Goal: Task Accomplishment & Management: Complete application form

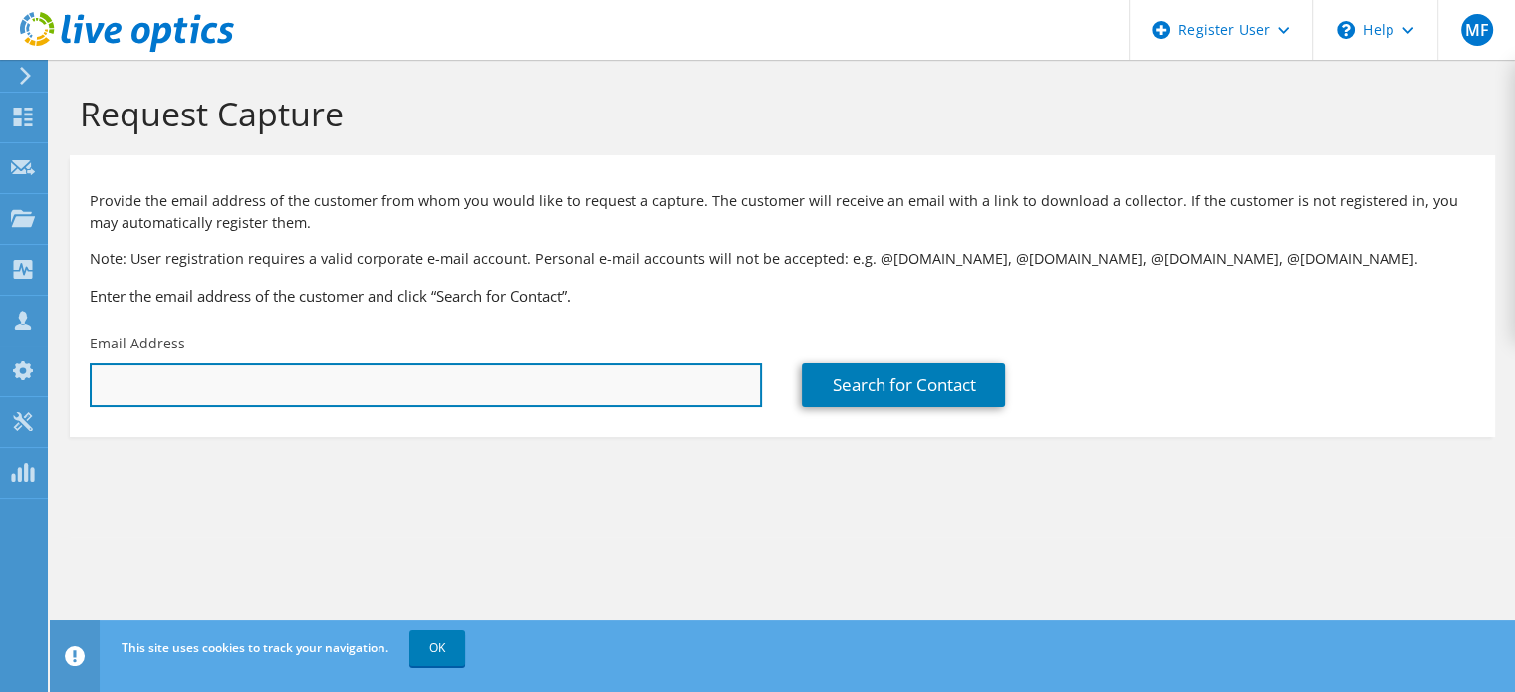
click at [315, 375] on input "text" at bounding box center [426, 386] width 672 height 44
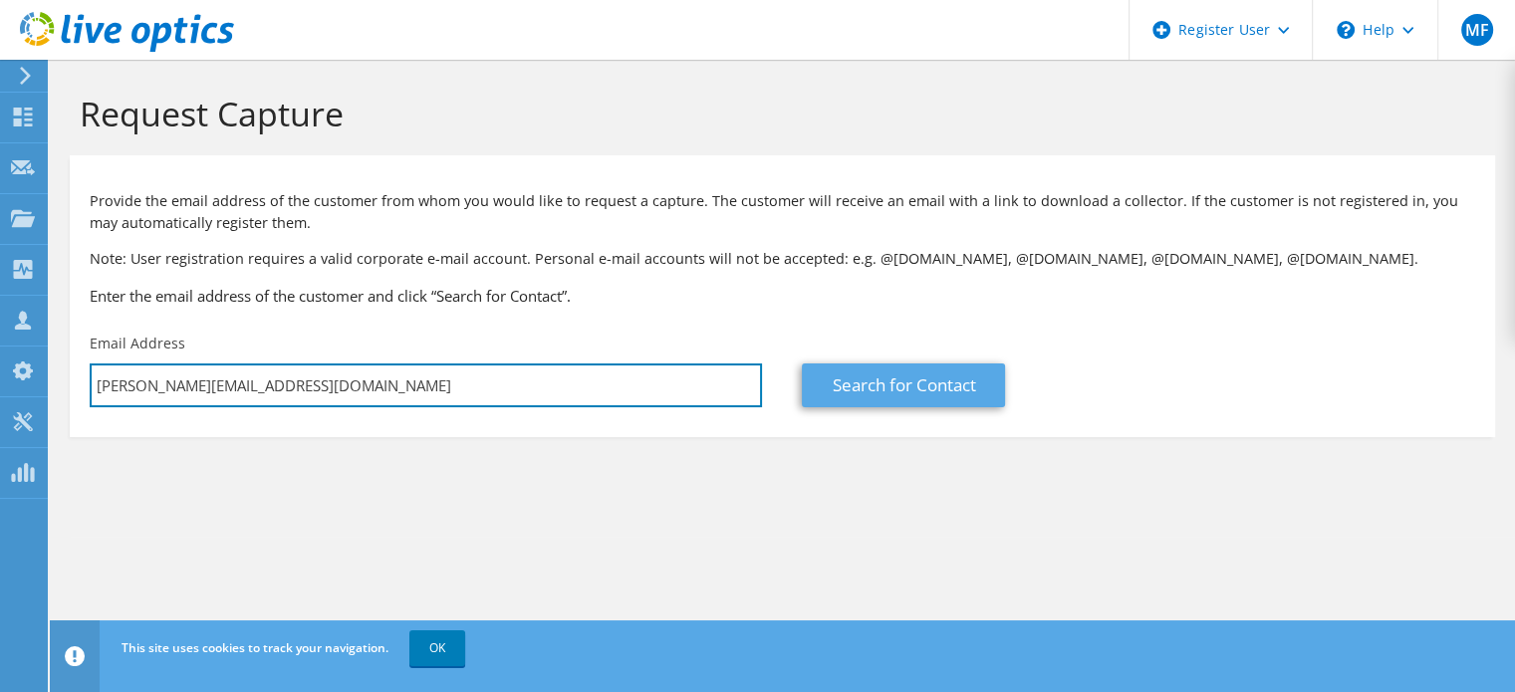
type input "ronnie@nextcenturytech.com"
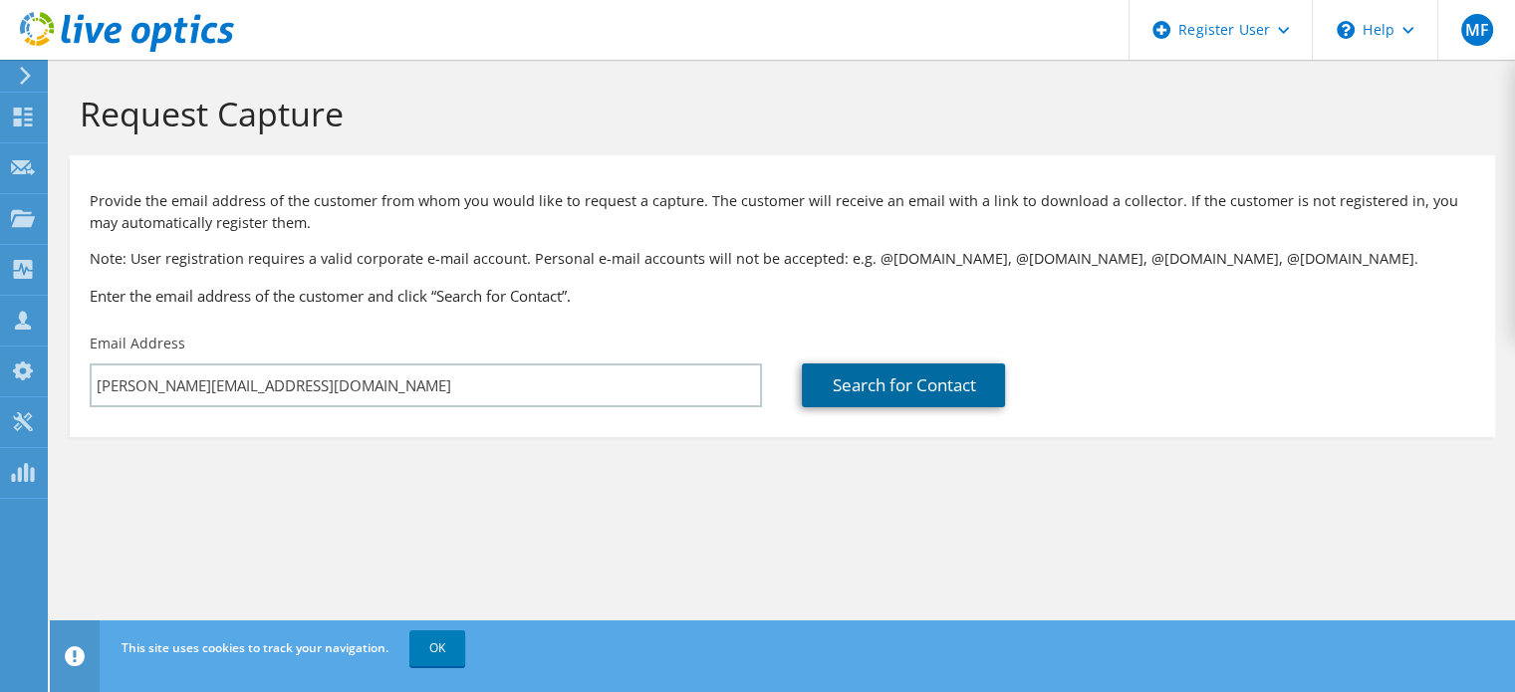
click at [928, 387] on link "Search for Contact" at bounding box center [903, 386] width 203 height 44
type input "NEXT CENTURY TECHNOLOGY"
type input "Ronnie"
type input "Goodpaster"
type input "[GEOGRAPHIC_DATA]"
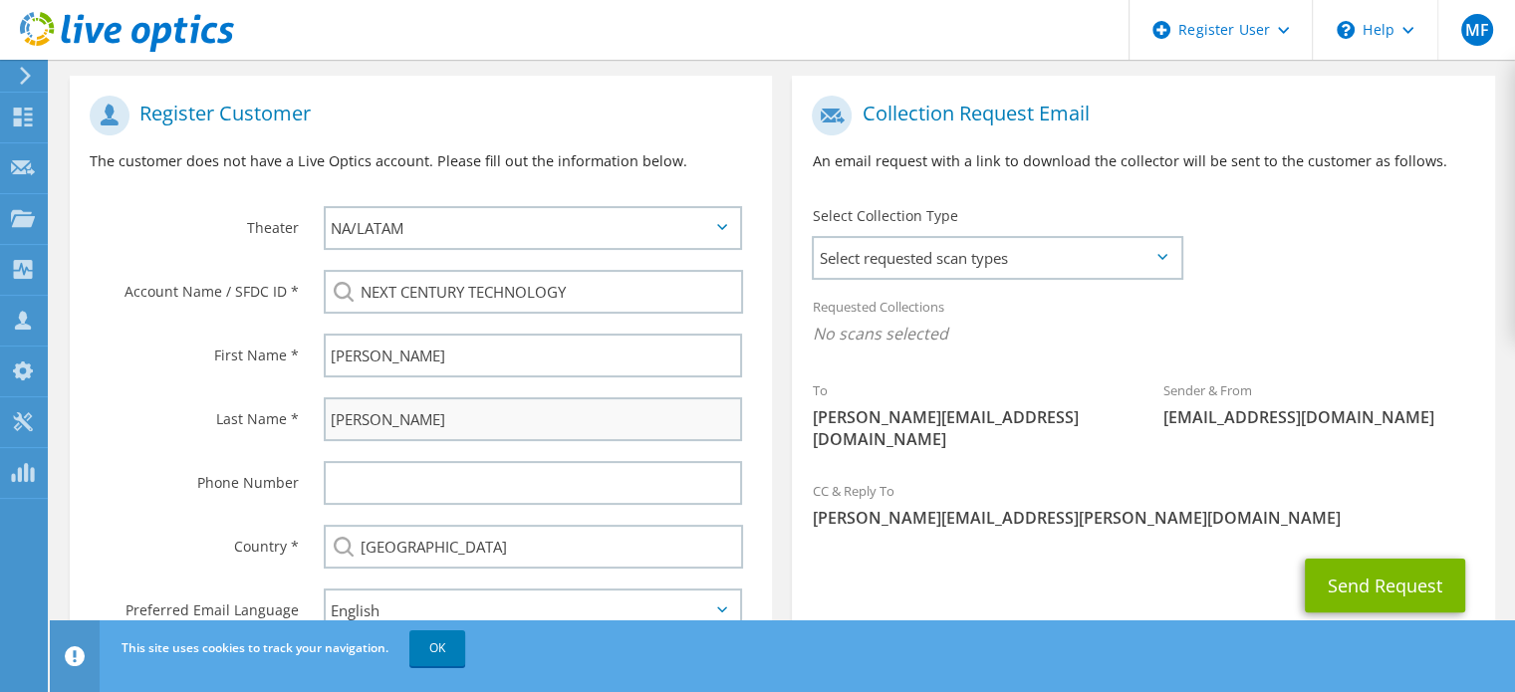
scroll to position [455, 0]
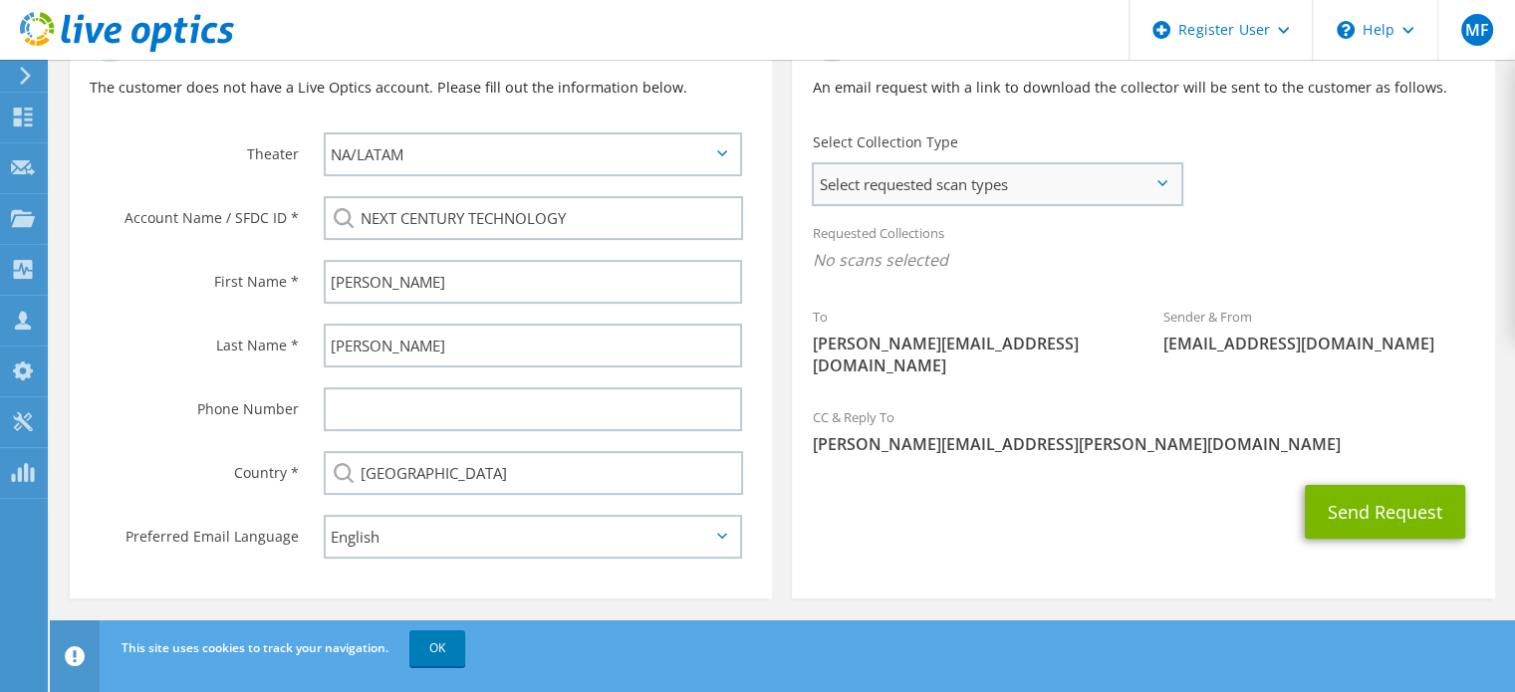
click at [1160, 190] on span "Select requested scan types" at bounding box center [997, 184] width 367 height 40
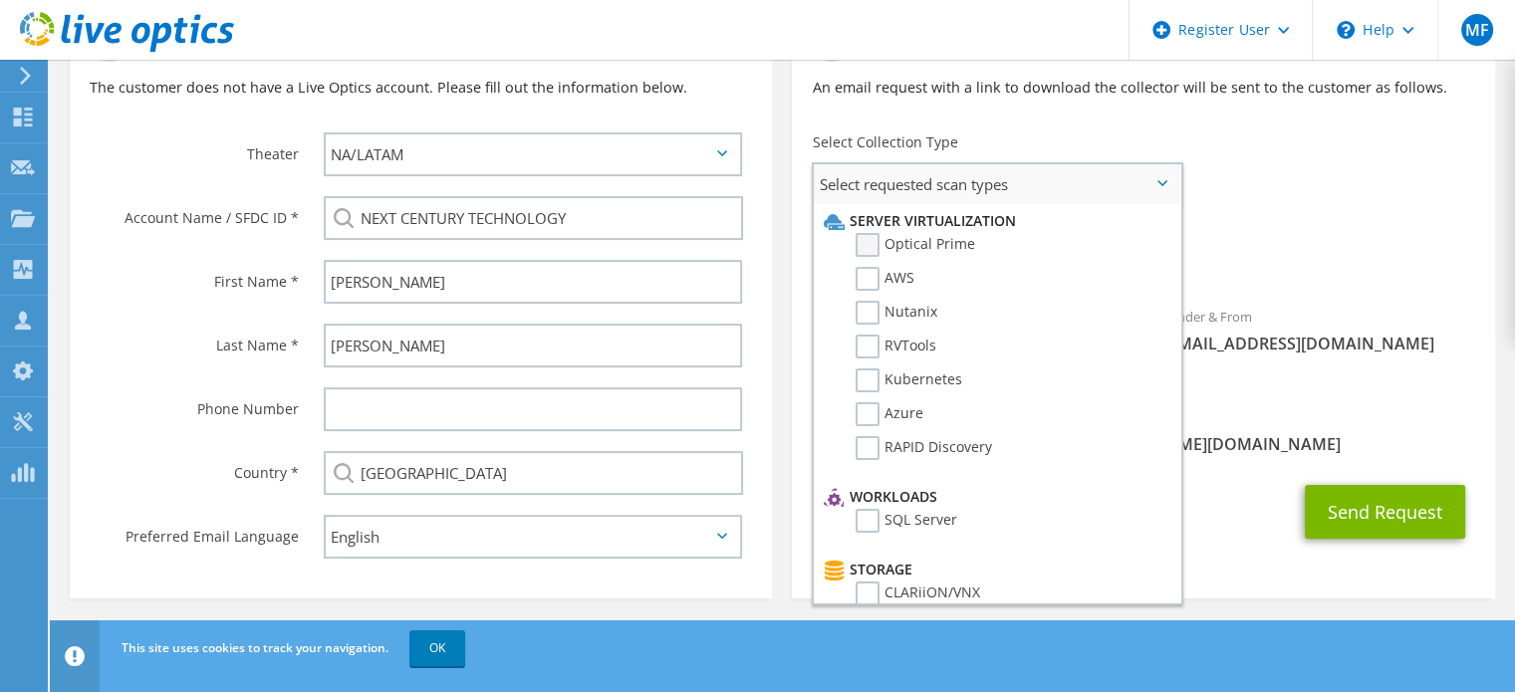
drag, startPoint x: 859, startPoint y: 236, endPoint x: 871, endPoint y: 236, distance: 12.0
click at [860, 236] on label "Optical Prime" at bounding box center [916, 245] width 120 height 24
click at [0, 0] on input "Optical Prime" at bounding box center [0, 0] width 0 height 0
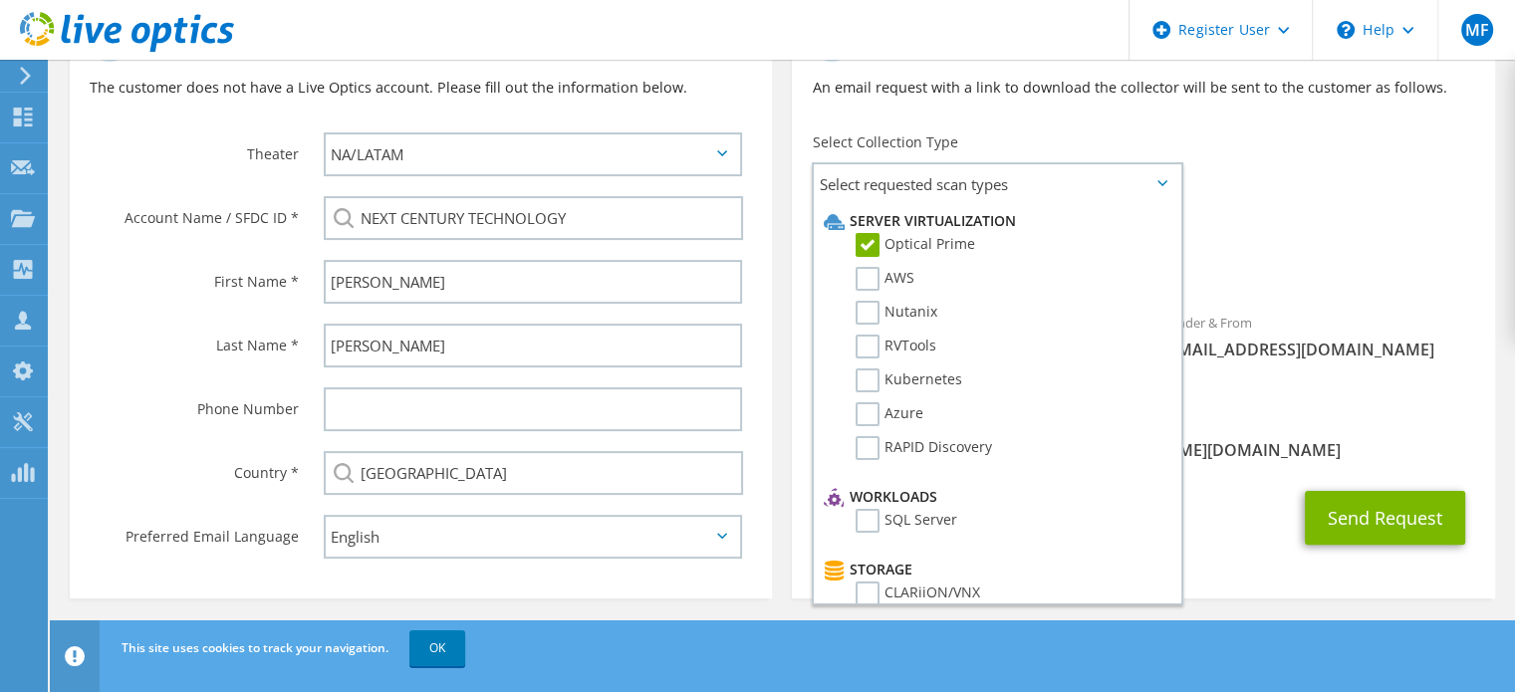
click at [1333, 222] on div "Requested Collections No scans selected Optical Prime" at bounding box center [1143, 252] width 702 height 80
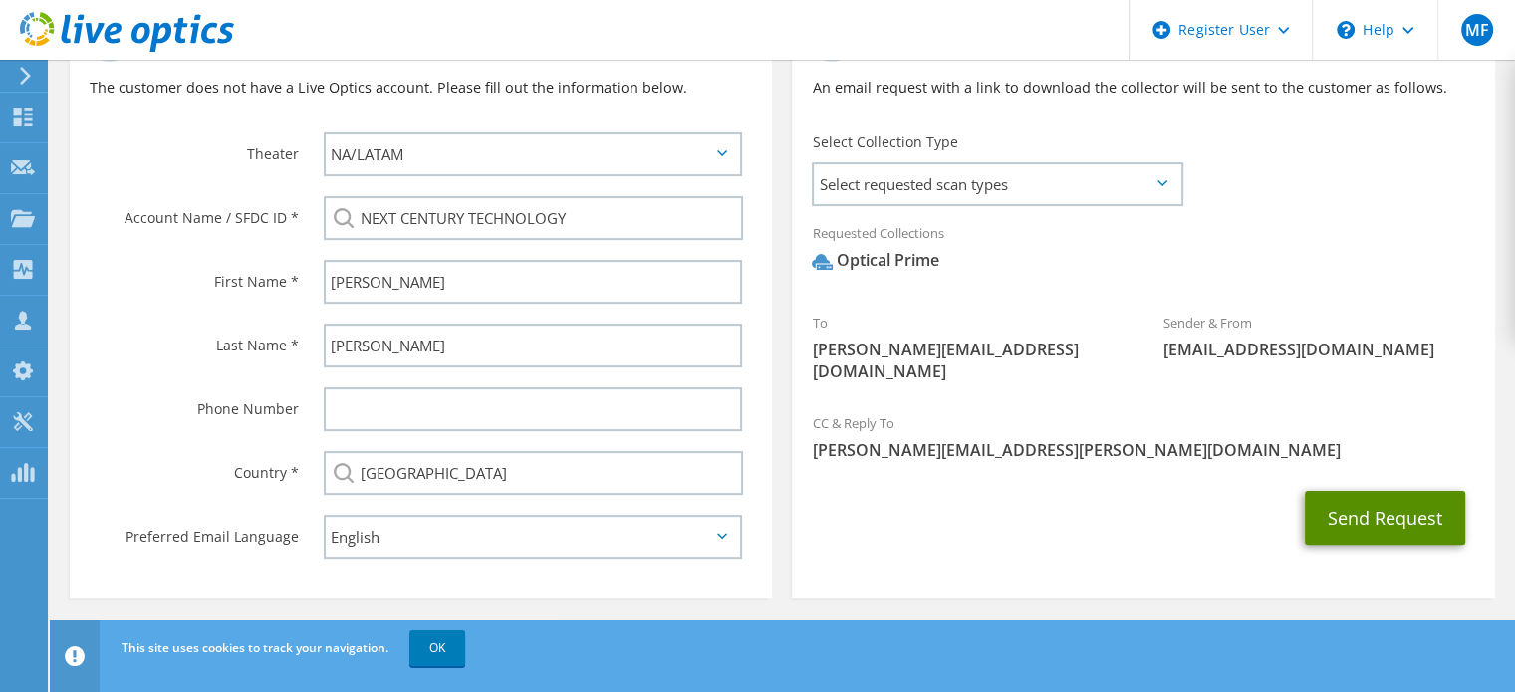
click at [1372, 492] on button "Send Request" at bounding box center [1385, 518] width 160 height 54
